Goal: Task Accomplishment & Management: Manage account settings

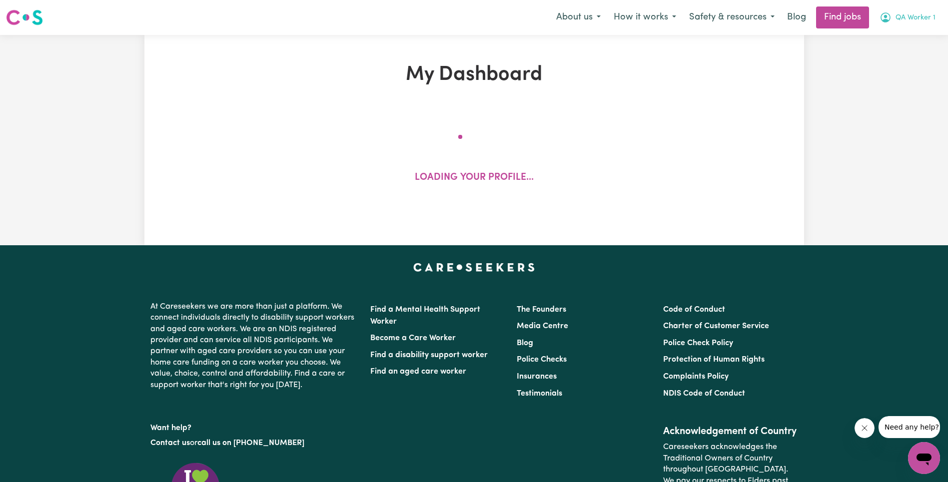
click at [905, 22] on span "QA Worker 1" at bounding box center [916, 17] width 40 height 11
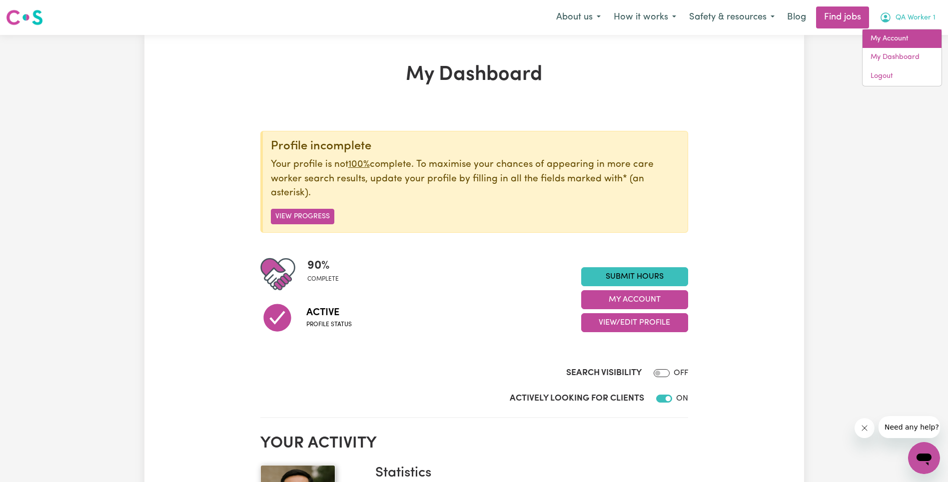
click at [899, 39] on link "My Account" at bounding box center [902, 38] width 79 height 19
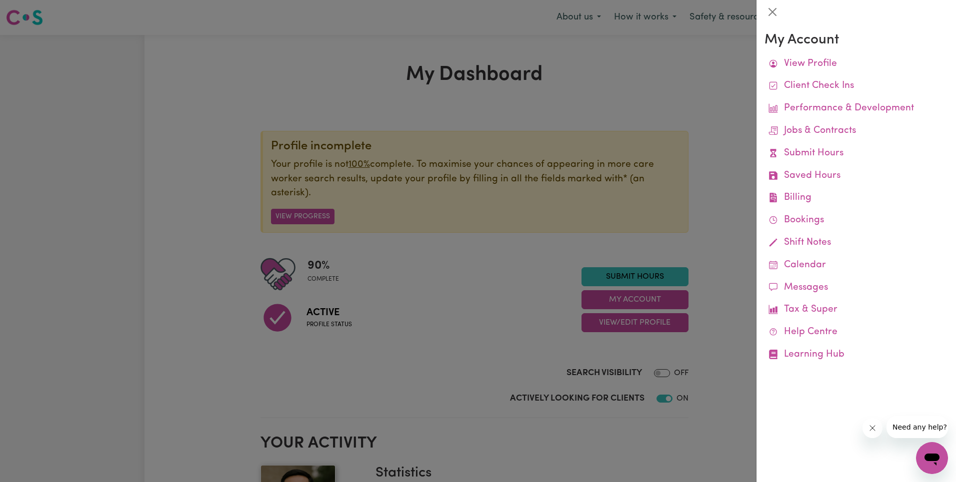
click at [659, 40] on div at bounding box center [478, 241] width 956 height 482
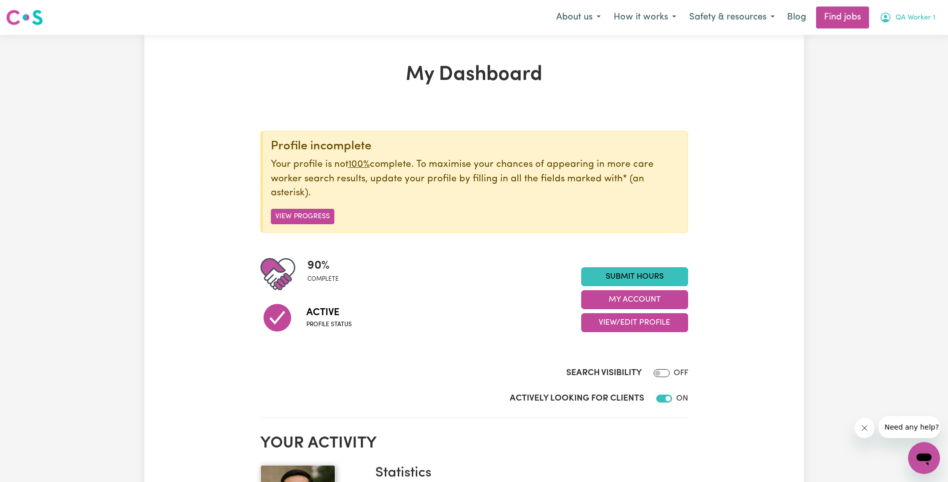
click at [917, 17] on span "QA Worker 1" at bounding box center [916, 17] width 40 height 11
click at [904, 78] on link "Logout" at bounding box center [902, 76] width 79 height 19
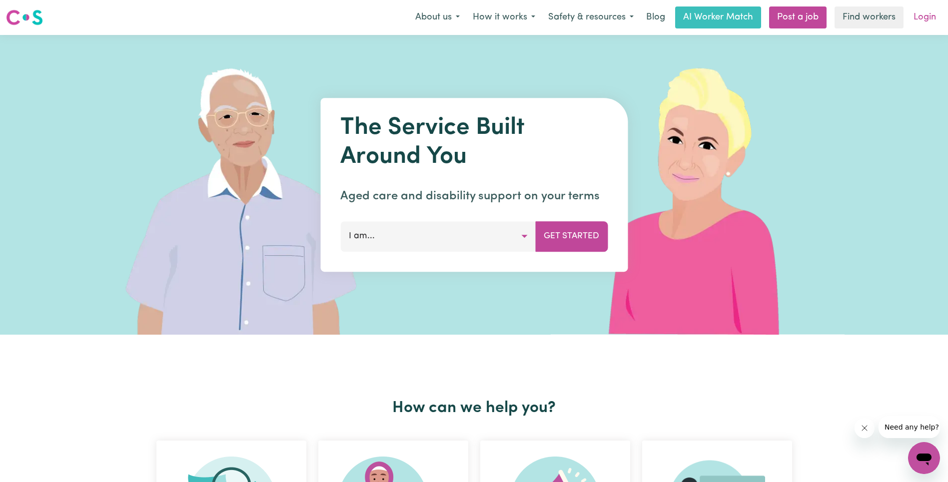
click at [921, 17] on link "Login" at bounding box center [925, 17] width 34 height 22
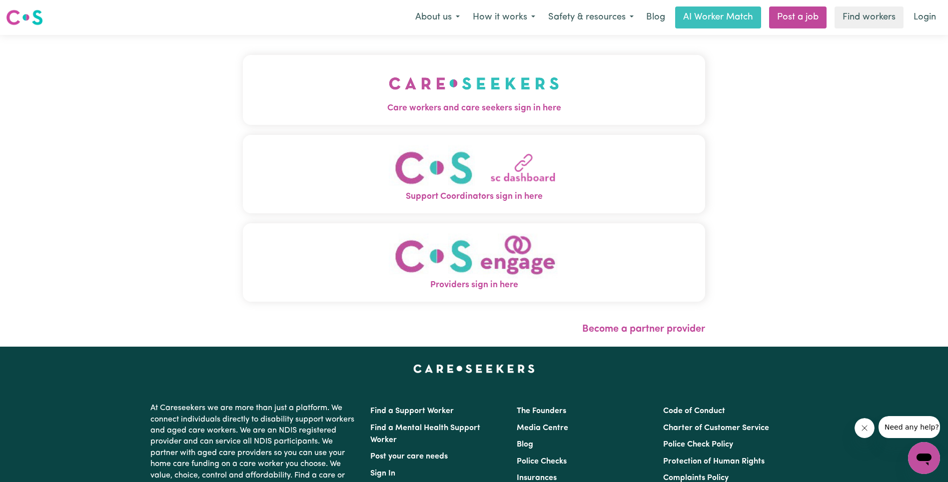
click at [325, 79] on button "Care workers and care seekers sign in here" at bounding box center [474, 90] width 462 height 70
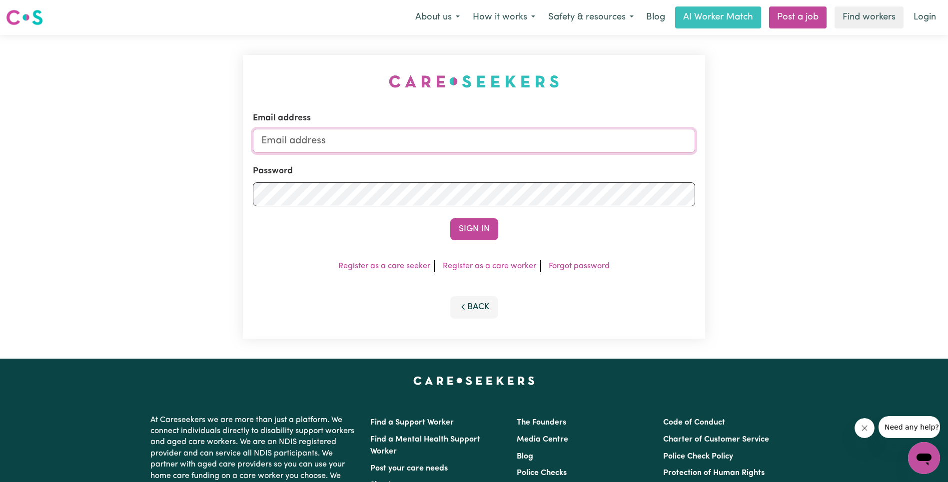
click at [504, 131] on input "Email address" at bounding box center [474, 141] width 442 height 24
type input "[EMAIL_ADDRESS][DOMAIN_NAME]"
click at [490, 221] on button "Sign In" at bounding box center [474, 229] width 48 height 22
